Goal: Navigation & Orientation: Find specific page/section

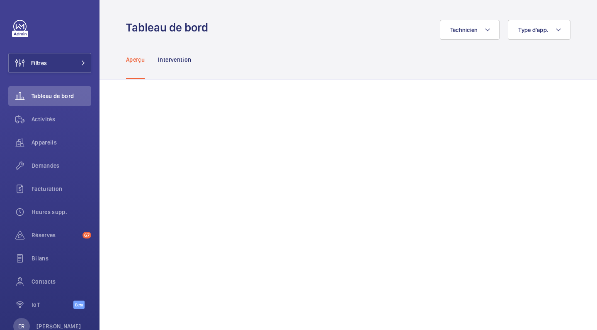
click at [46, 173] on div "Demandes" at bounding box center [49, 166] width 83 height 20
